Goal: Task Accomplishment & Management: Use online tool/utility

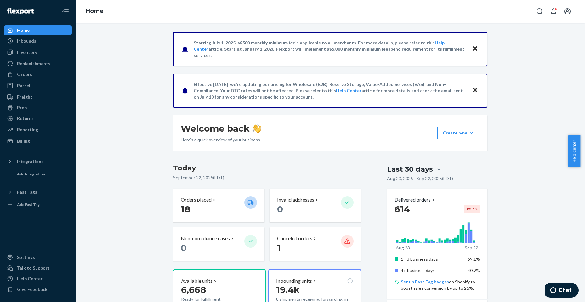
click at [473, 45] on icon "Close" at bounding box center [475, 49] width 4 height 8
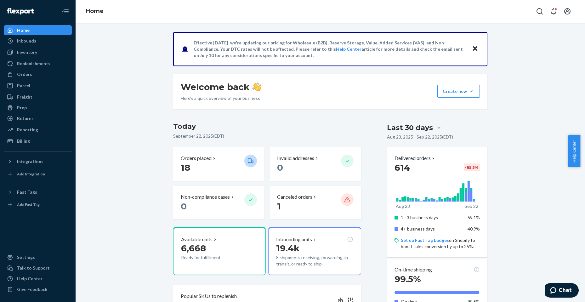
click at [473, 48] on icon "Close" at bounding box center [475, 48] width 4 height 4
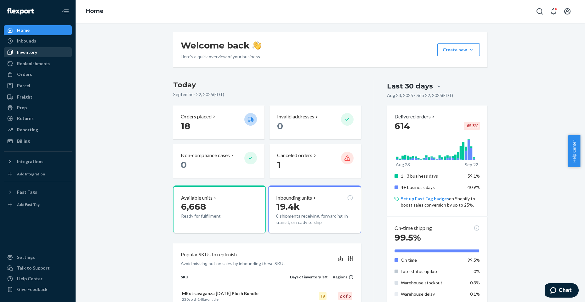
click at [29, 50] on div "Inventory" at bounding box center [27, 52] width 20 height 6
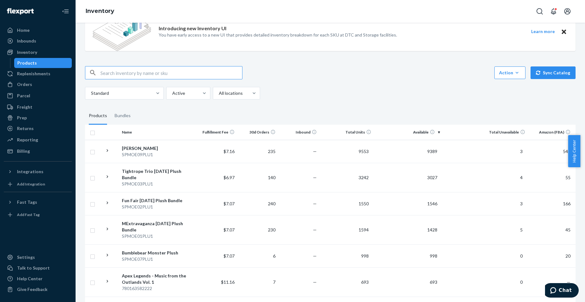
scroll to position [32, 0]
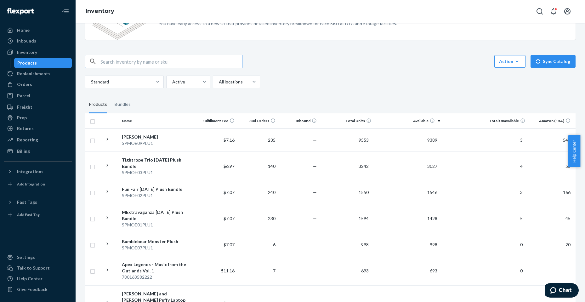
click at [347, 121] on th "Total Units" at bounding box center [346, 120] width 55 height 15
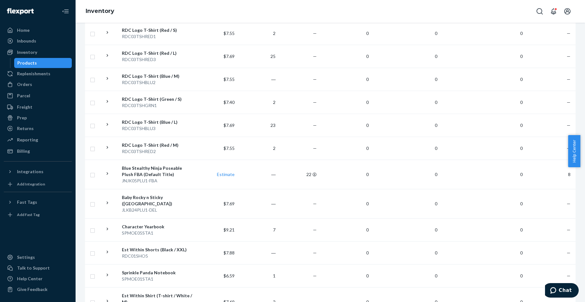
scroll to position [315, 0]
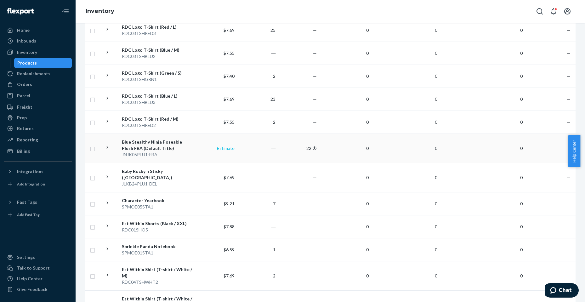
click at [227, 148] on link "Estimate" at bounding box center [226, 148] width 18 height 5
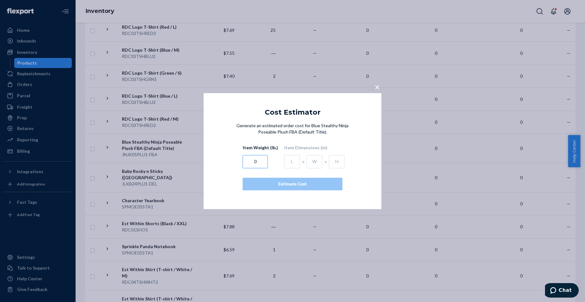
drag, startPoint x: 264, startPoint y: 160, endPoint x: 204, endPoint y: 160, distance: 59.5
click at [204, 160] on div "Generate an estimated order cost for Blue Stealthy Ninja Poseable Plush FBA (De…" at bounding box center [293, 163] width 178 height 80
click at [197, 163] on div "× Cost Estimator Generate an estimated order cost for Blue Stealthy Ninja Posea…" at bounding box center [292, 151] width 585 height 302
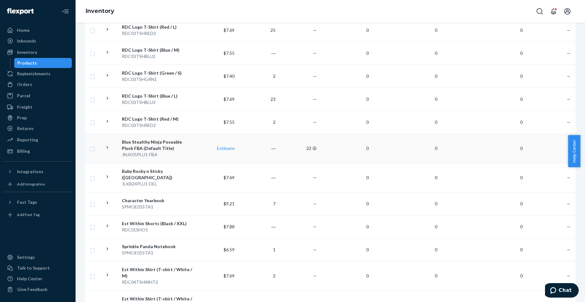
click at [162, 142] on div "Blue Stealthy Ninja Poseable Plush FBA (Default Title)" at bounding box center [158, 145] width 72 height 13
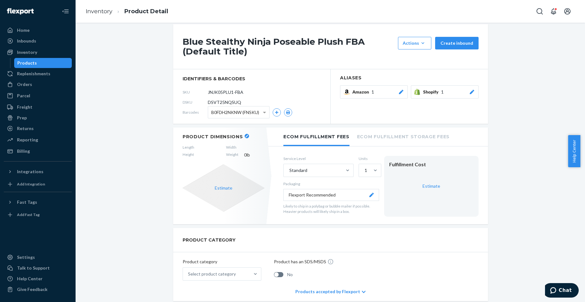
scroll to position [95, 0]
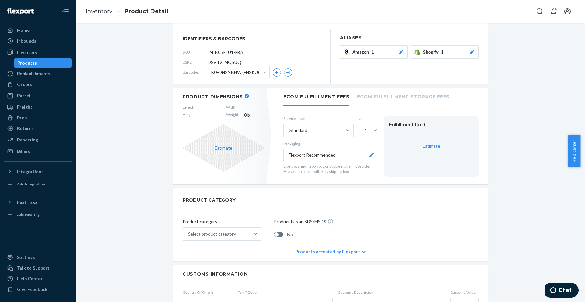
click at [245, 97] on button "button" at bounding box center [247, 96] width 4 height 4
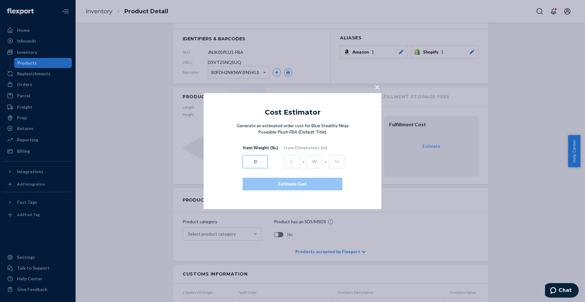
click at [242, 164] on div "Generate an estimated order cost for Blue Stealthy Ninja Poseable Plush FBA (De…" at bounding box center [293, 157] width 128 height 68
type input "3.8"
click at [289, 163] on input "text" at bounding box center [292, 161] width 16 height 13
type input "14"
click at [310, 159] on input "text" at bounding box center [315, 161] width 16 height 13
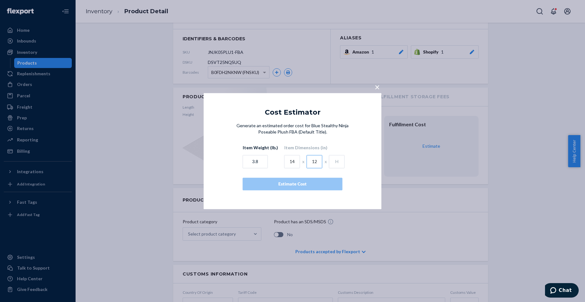
type input "12"
click at [336, 161] on input "text" at bounding box center [337, 161] width 16 height 13
type input "5"
click at [319, 184] on div "Estimate Cost" at bounding box center [292, 184] width 89 height 6
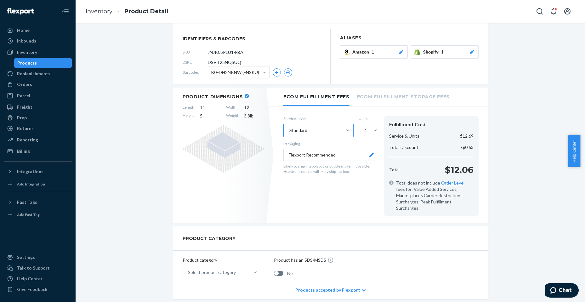
click at [329, 134] on div "Standard" at bounding box center [313, 130] width 58 height 13
click at [289, 134] on input "Standard" at bounding box center [289, 130] width 1 height 6
click at [334, 116] on label "Service Level" at bounding box center [319, 118] width 70 height 5
click at [380, 105] on ul "Ecom Fulfillment Fees Ecom Fulfillment Storage Fees" at bounding box center [378, 97] width 220 height 19
click at [381, 98] on li "Ecom Fulfillment Storage Fees" at bounding box center [403, 96] width 93 height 17
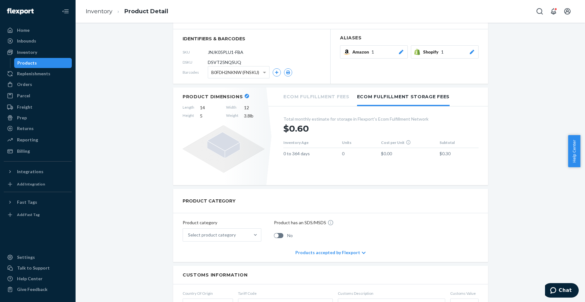
click at [324, 102] on li "Ecom Fulfillment Fees" at bounding box center [317, 96] width 66 height 17
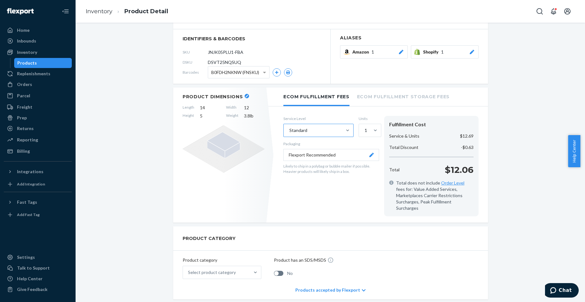
click at [313, 130] on div "Standard" at bounding box center [313, 130] width 58 height 13
click at [289, 130] on input "Standard" at bounding box center [289, 130] width 1 height 6
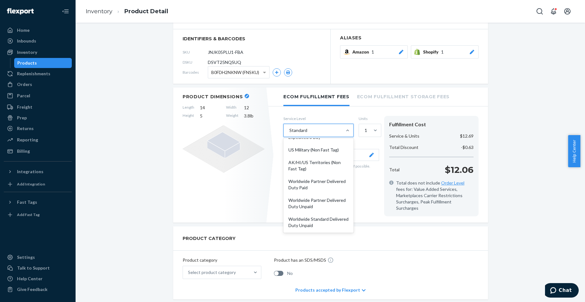
scroll to position [59, 0]
click at [322, 187] on div "Worldwide Partner Delivered Duty Paid" at bounding box center [319, 184] width 68 height 19
click at [289, 134] on input "option Worldwide Partner Delivered Duty Paid focused, 8 of 10. 10 results avail…" at bounding box center [289, 130] width 1 height 6
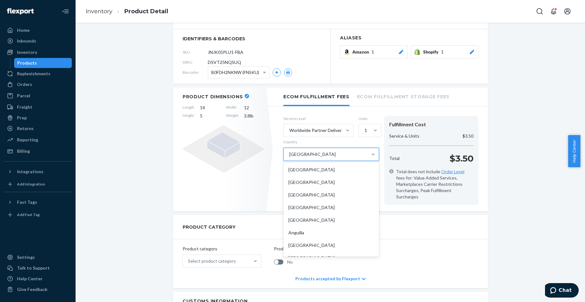
click at [317, 156] on div "[GEOGRAPHIC_DATA]" at bounding box center [326, 154] width 84 height 13
click at [289, 156] on input "Country option [GEOGRAPHIC_DATA] focused, 35 of 231. 231 results available. Use…" at bounding box center [289, 154] width 1 height 6
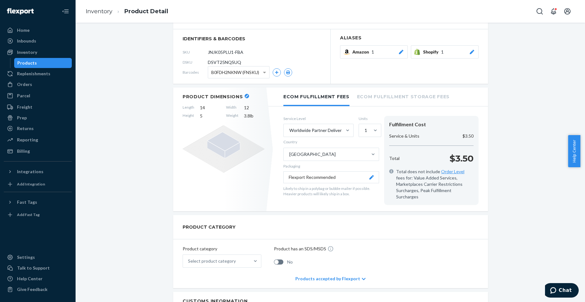
click at [320, 143] on div "Country" at bounding box center [332, 143] width 96 height 9
click at [289, 151] on input "Country [GEOGRAPHIC_DATA]" at bounding box center [289, 154] width 1 height 6
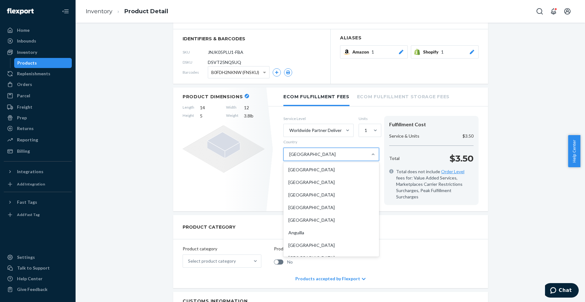
click at [319, 154] on div "[GEOGRAPHIC_DATA]" at bounding box center [326, 154] width 84 height 13
click at [289, 154] on input "Country option [GEOGRAPHIC_DATA] focused, 35 of 231. 231 results available. Use…" at bounding box center [289, 154] width 1 height 6
click at [305, 244] on div "[GEOGRAPHIC_DATA]" at bounding box center [331, 246] width 93 height 13
click at [289, 158] on input "Country option [GEOGRAPHIC_DATA] focused, 35 of 231. 231 results available. Use…" at bounding box center [289, 154] width 1 height 6
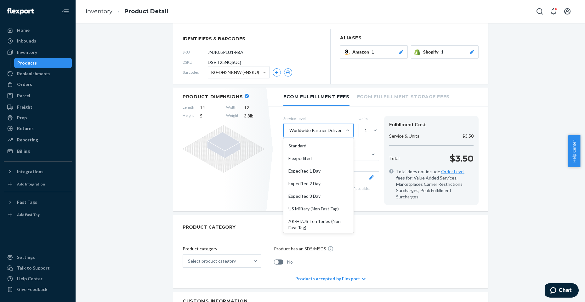
click at [325, 129] on div "Worldwide Partner Delivered Duty Paid" at bounding box center [317, 130] width 56 height 6
click at [289, 129] on input "option Worldwide Partner Delivered Duty Paid, selected. option Worldwide Partne…" at bounding box center [289, 130] width 1 height 6
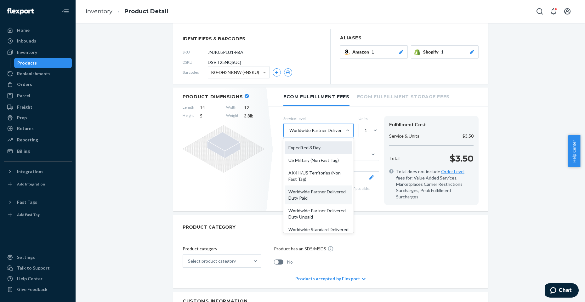
scroll to position [58, 0]
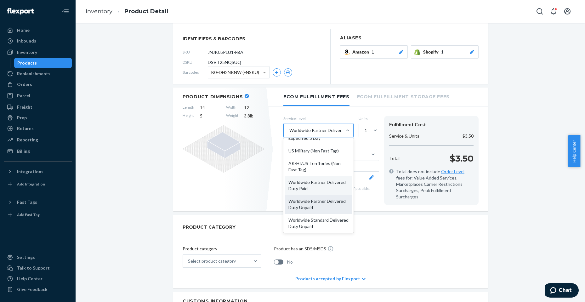
click at [336, 203] on div "Worldwide Partner Delivered Duty Unpaid" at bounding box center [319, 204] width 68 height 19
click at [289, 134] on input "option Worldwide Partner Delivered Duty Paid, selected. option Worldwide Partne…" at bounding box center [289, 130] width 1 height 6
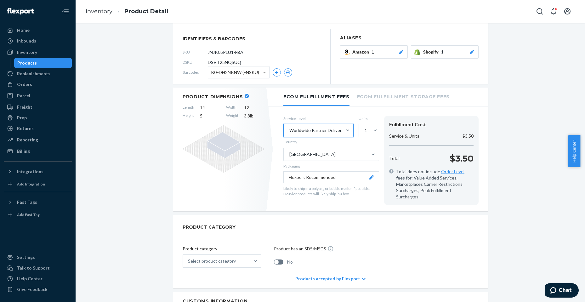
click at [387, 198] on div "Fulfillment Cost Service & Units $3.50 Total $3.50 Total does not include Order…" at bounding box center [431, 160] width 95 height 89
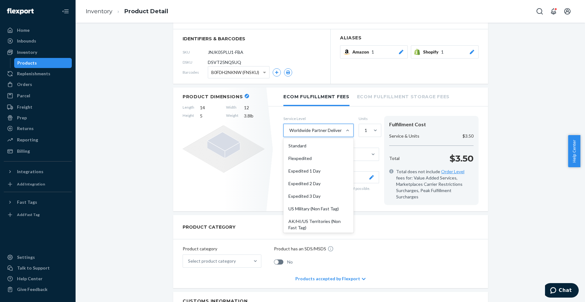
click at [312, 130] on div "Worldwide Partner Delivered Duty Unpaid" at bounding box center [317, 130] width 56 height 6
click at [289, 130] on input "option Worldwide Partner Delivered Duty Unpaid, selected. option Worldwide Part…" at bounding box center [289, 130] width 1 height 6
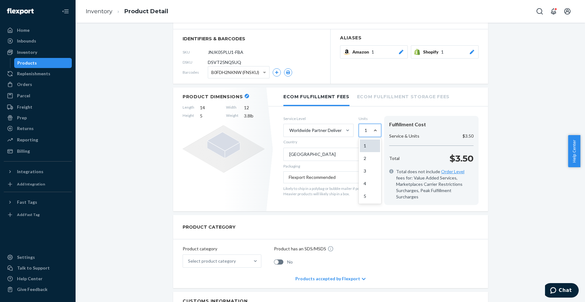
click at [367, 141] on div "1" at bounding box center [370, 146] width 20 height 13
click at [365, 134] on input "option 1 focused, 1 of 5. 5 results available. Use Up and Down to choose option…" at bounding box center [364, 130] width 1 height 6
click at [352, 114] on div "Service Level Worldwide Partner Delivered Duty Unpaid Units option 1, selected.…" at bounding box center [381, 161] width 214 height 102
click at [379, 99] on li "Ecom Fulfillment Storage Fees" at bounding box center [403, 96] width 93 height 17
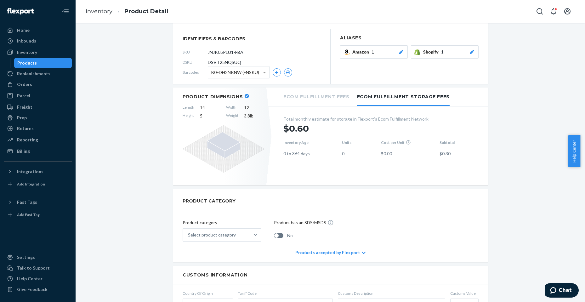
click at [320, 100] on li "Ecom Fulfillment Fees" at bounding box center [317, 96] width 66 height 17
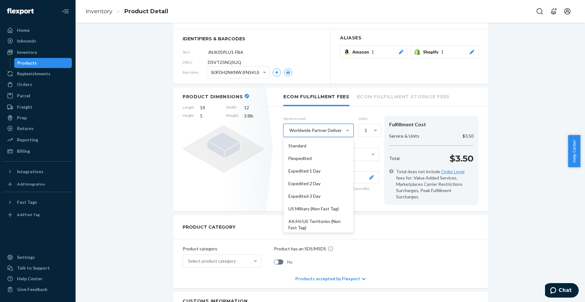
click at [324, 127] on div "Worldwide Partner Delivered Duty Unpaid" at bounding box center [317, 130] width 56 height 6
click at [289, 127] on input "option Worldwide Partner Delivered Duty Unpaid focused, 9 of 10. 10 results ava…" at bounding box center [289, 130] width 1 height 6
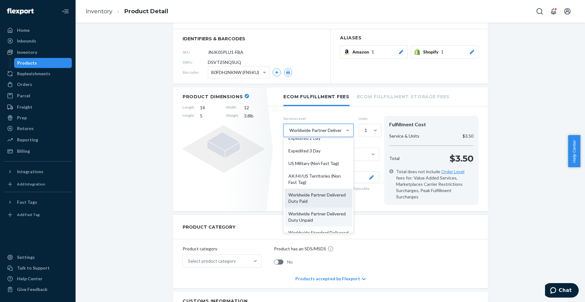
scroll to position [59, 0]
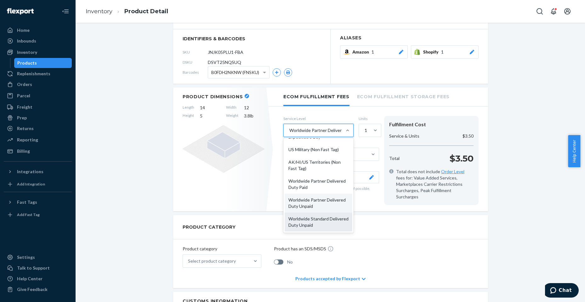
click at [320, 219] on div "Worldwide Standard Delivered Duty Unpaid" at bounding box center [319, 222] width 68 height 19
click at [289, 134] on input "option Worldwide Standard Delivered Duty Unpaid focused, 10 of 10. 10 results a…" at bounding box center [289, 130] width 1 height 6
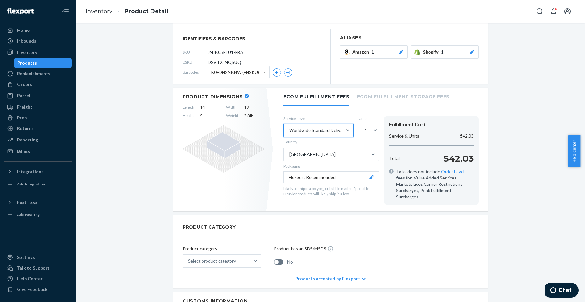
click at [377, 198] on div "Service Level option Worldwide Standard Delivered Duty Unpaid, selected. 0 resu…" at bounding box center [332, 160] width 96 height 89
click at [329, 133] on div "Worldwide Standard Delivered Duty Unpaid" at bounding box center [317, 130] width 56 height 6
click at [289, 133] on input "Worldwide Standard Delivered Duty Unpaid" at bounding box center [289, 130] width 1 height 6
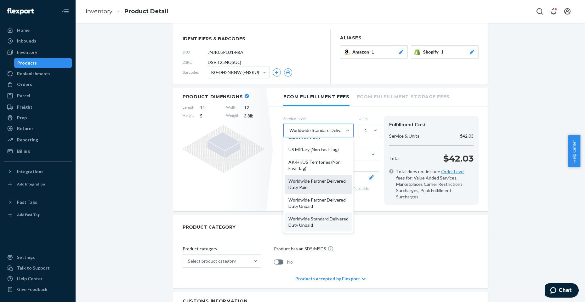
click at [311, 181] on div "Worldwide Partner Delivered Duty Paid" at bounding box center [319, 184] width 68 height 19
click at [289, 134] on input "option Worldwide Standard Delivered Duty Unpaid, selected. option Worldwide Par…" at bounding box center [289, 130] width 1 height 6
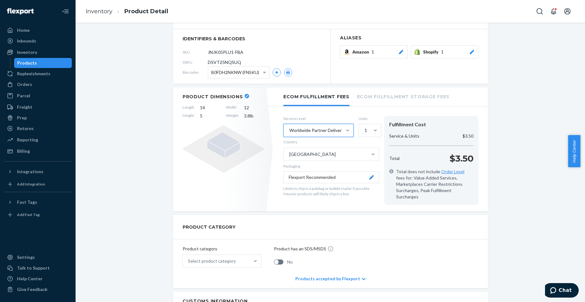
click at [291, 125] on div "Worldwide Partner Delivered Duty Paid" at bounding box center [313, 130] width 58 height 13
click at [289, 127] on input "option Worldwide Partner Delivered Duty Paid, selected. 0 results available. Se…" at bounding box center [289, 130] width 1 height 6
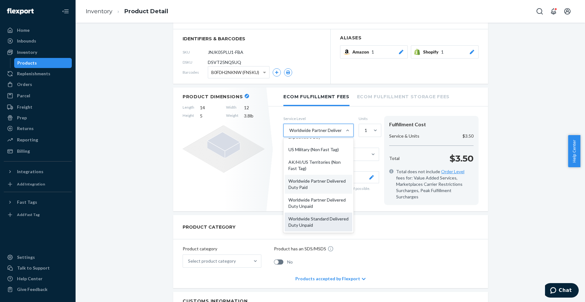
click at [324, 228] on div "Worldwide Standard Delivered Duty Unpaid" at bounding box center [319, 222] width 68 height 19
click at [289, 134] on input "option Worldwide Partner Delivered Duty Paid, selected. option Worldwide Standa…" at bounding box center [289, 130] width 1 height 6
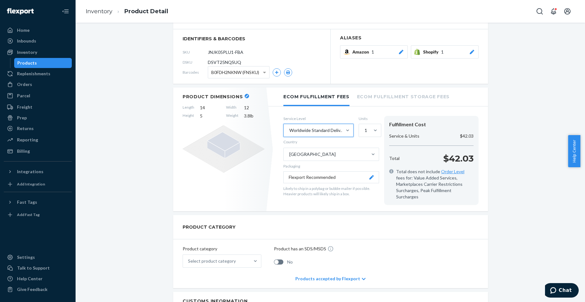
click at [314, 129] on div "Worldwide Standard Delivered Duty Unpaid" at bounding box center [317, 130] width 56 height 6
click at [289, 129] on input "option Worldwide Standard Delivered Duty Unpaid, selected. 0 results available.…" at bounding box center [289, 130] width 1 height 6
click at [381, 195] on section "Service Level Worldwide Standard Delivered Duty Unpaid Units 1 Country [GEOGRAP…" at bounding box center [381, 160] width 195 height 89
click at [390, 171] on icon at bounding box center [391, 171] width 4 height 4
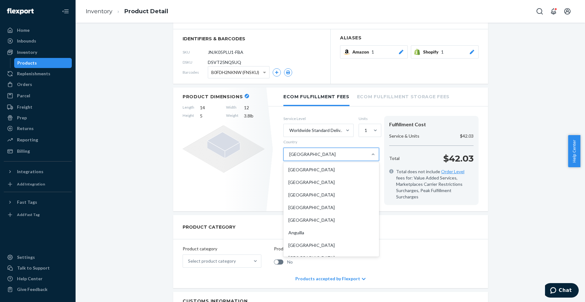
click at [313, 157] on div "[GEOGRAPHIC_DATA]" at bounding box center [326, 154] width 84 height 13
click at [289, 157] on input "Country option [GEOGRAPHIC_DATA] focused, 35 of 231. 231 results available. Use…" at bounding box center [289, 154] width 1 height 6
click at [435, 180] on span "Total does not include Order Level fees for: Value Added Services, Marketplaces…" at bounding box center [434, 185] width 77 height 32
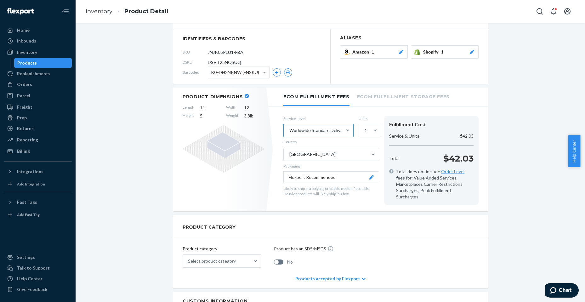
click at [309, 129] on div "Worldwide Standard Delivered Duty Unpaid" at bounding box center [317, 130] width 56 height 6
click at [289, 129] on input "Worldwide Standard Delivered Duty Unpaid" at bounding box center [289, 130] width 1 height 6
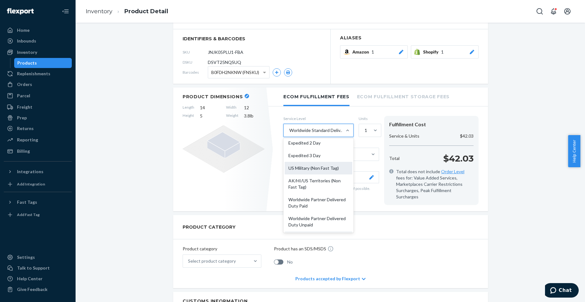
scroll to position [0, 0]
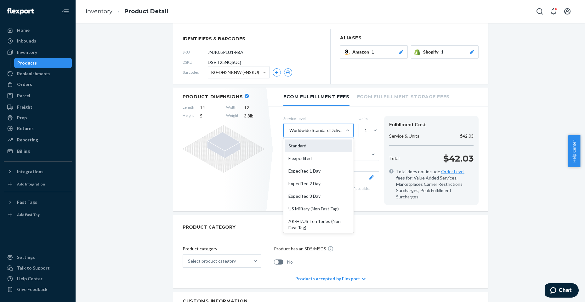
click at [310, 150] on div "Standard" at bounding box center [319, 146] width 68 height 13
click at [289, 134] on input "option Worldwide Standard Delivered Duty Unpaid, selected. option Standard focu…" at bounding box center [289, 130] width 1 height 6
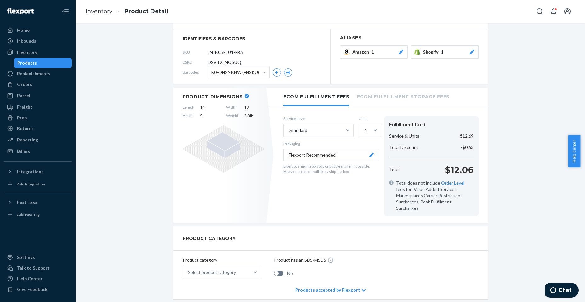
click at [391, 199] on div "Total does not include Order Level fees for: Value Added Services, Marketplaces…" at bounding box center [431, 196] width 84 height 32
click at [204, 107] on span "14" at bounding box center [210, 108] width 20 height 6
click at [246, 96] on icon "button" at bounding box center [247, 96] width 3 height 3
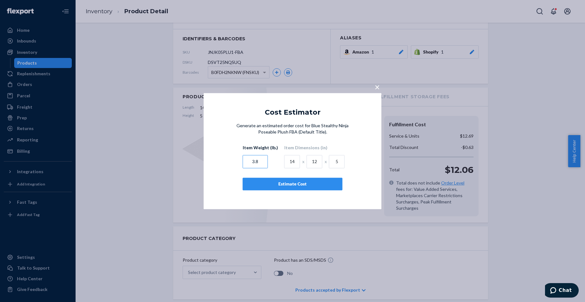
click at [247, 159] on input "3.8" at bounding box center [255, 161] width 25 height 13
type input "1"
click at [284, 163] on input "14" at bounding box center [292, 161] width 16 height 13
type input "1"
click at [307, 162] on input "12" at bounding box center [315, 161] width 16 height 13
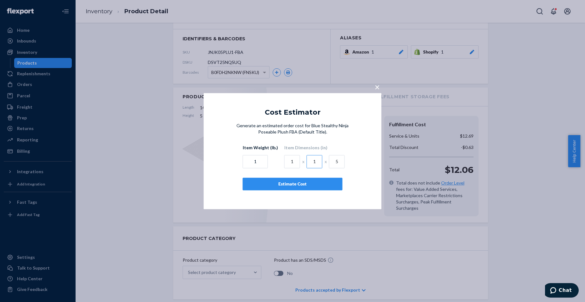
type input "1"
drag, startPoint x: 334, startPoint y: 161, endPoint x: 350, endPoint y: 163, distance: 15.9
click at [351, 163] on div "Generate an estimated order cost for Blue Stealthy Ninja Poseable Plush FBA (De…" at bounding box center [293, 157] width 128 height 68
type input "1"
click at [296, 186] on div "Estimate Cost" at bounding box center [292, 184] width 89 height 6
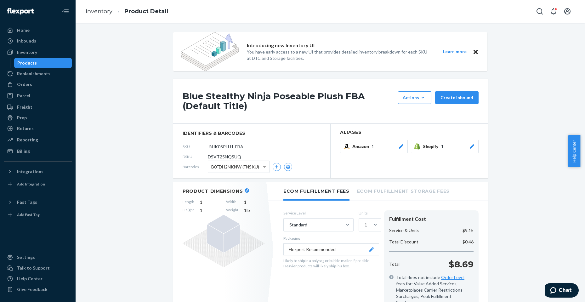
click at [475, 51] on icon "Close" at bounding box center [476, 52] width 4 height 8
